Goal: Find specific page/section: Find specific page/section

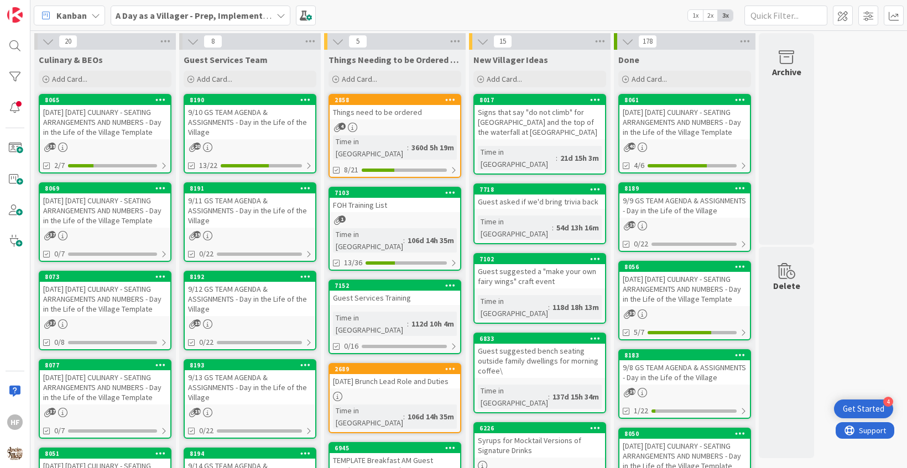
click at [116, 134] on div "[DATE] [DATE] CULINARY - SEATING ARRANGEMENTS AND NUMBERS - Day in the Life of …" at bounding box center [105, 122] width 131 height 34
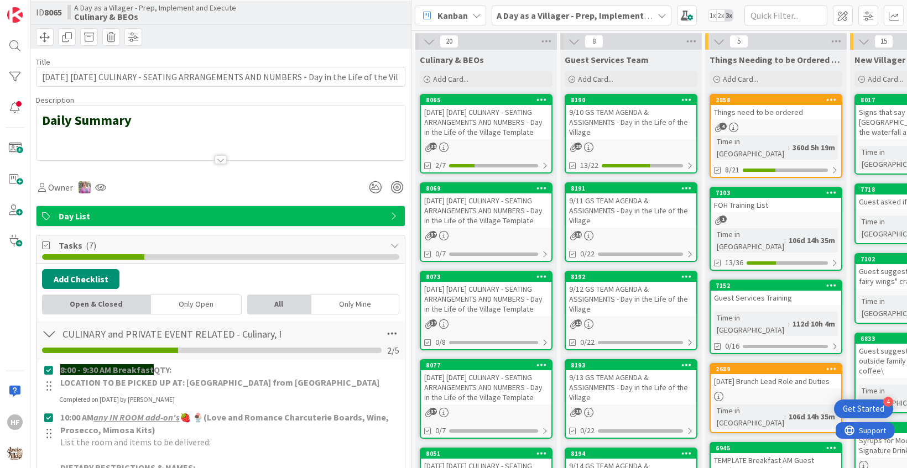
scroll to position [20, 0]
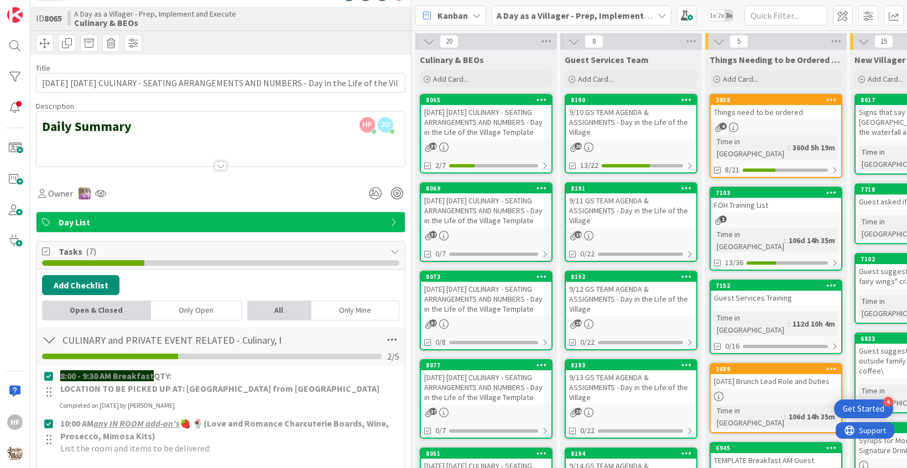
click at [222, 158] on div at bounding box center [220, 152] width 368 height 28
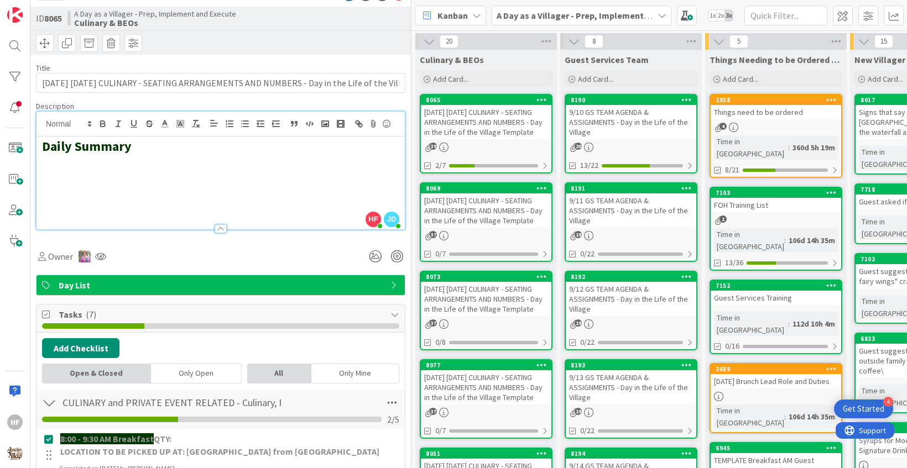
click at [126, 176] on h2 at bounding box center [220, 179] width 357 height 16
click at [331, 122] on button "button" at bounding box center [324, 123] width 15 height 13
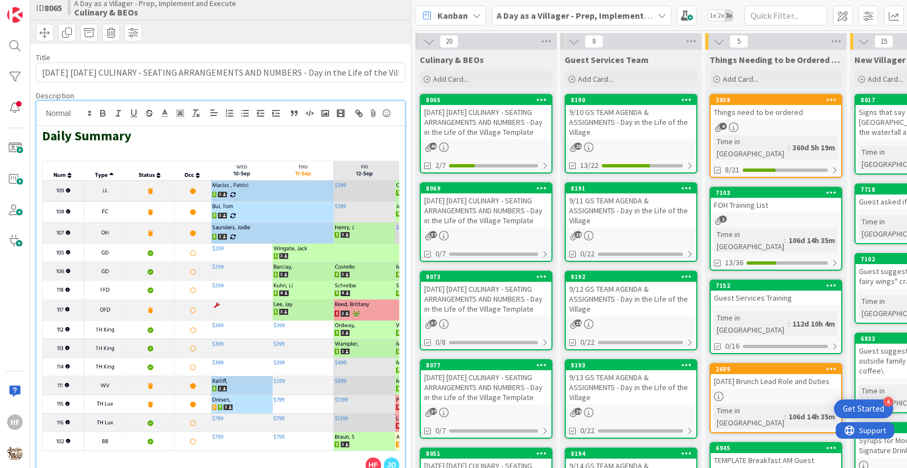
scroll to position [17, 0]
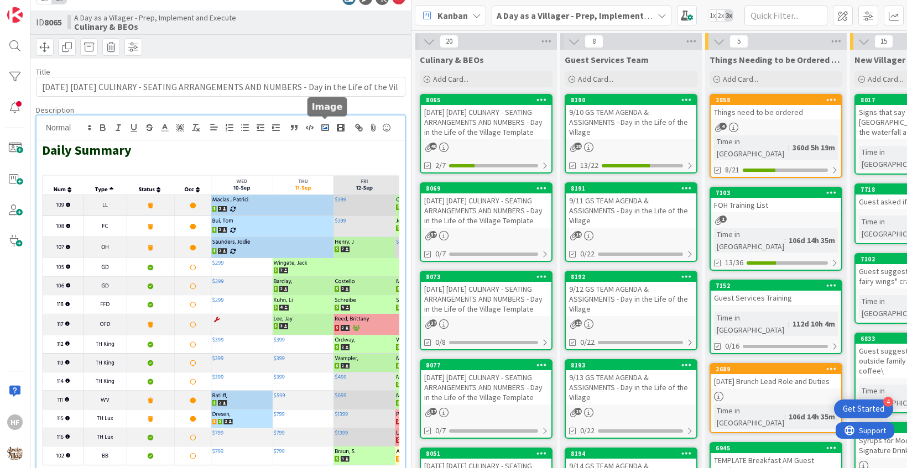
click at [322, 127] on rect "button" at bounding box center [325, 128] width 7 height 6
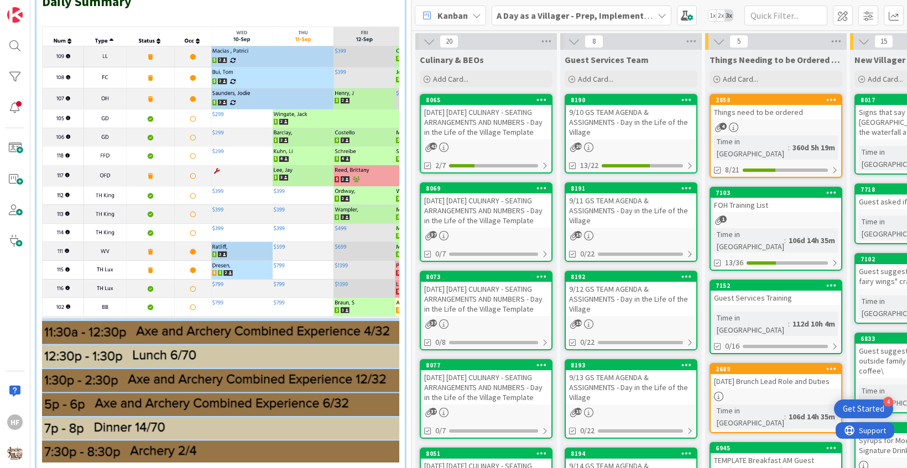
scroll to position [0, 0]
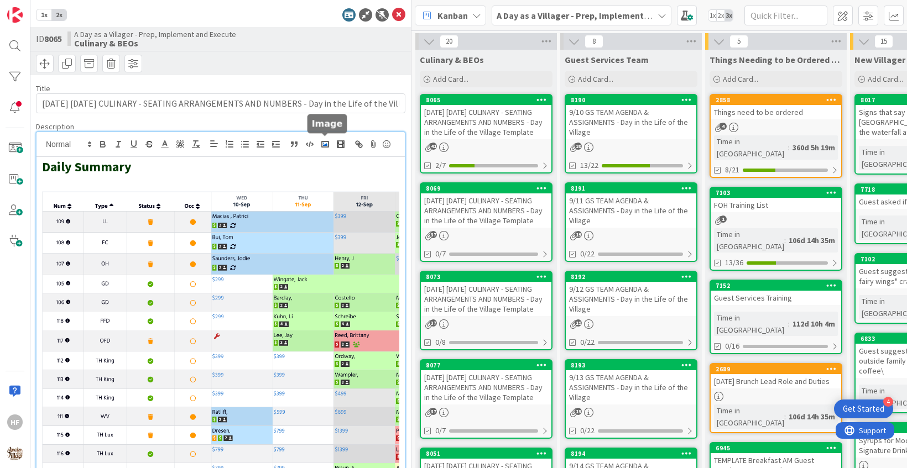
click at [326, 145] on rect "button" at bounding box center [325, 145] width 7 height 6
click at [331, 142] on button "button" at bounding box center [324, 144] width 15 height 13
